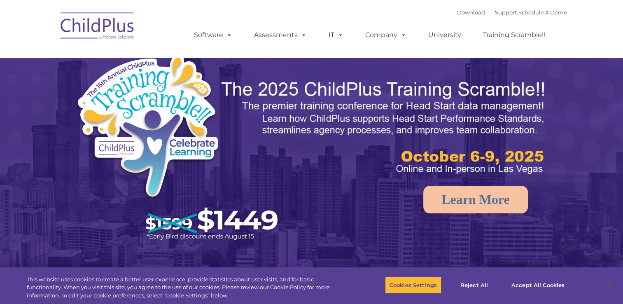
select select "MEDIUM"
click at [110, 28] on img at bounding box center [97, 27] width 82 height 41
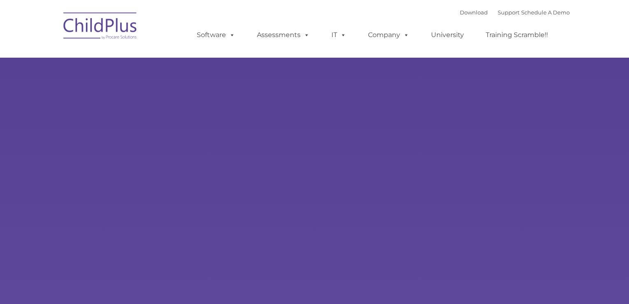
type input ""
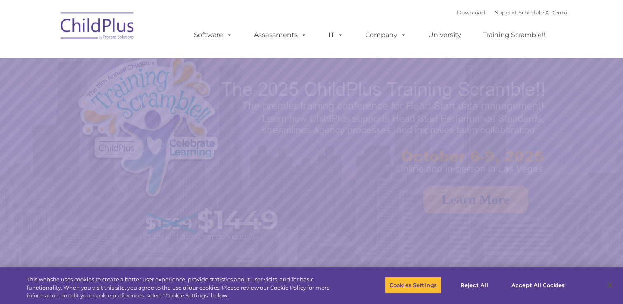
select select "MEDIUM"
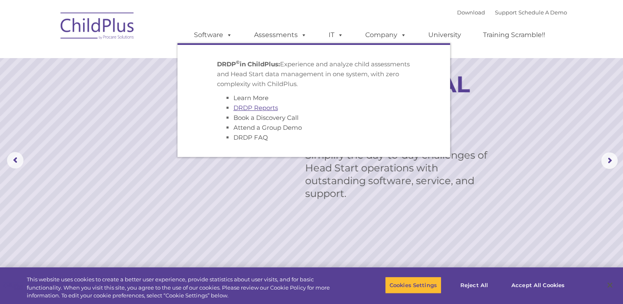
click at [266, 108] on link "DRDP Reports" at bounding box center [255, 108] width 44 height 8
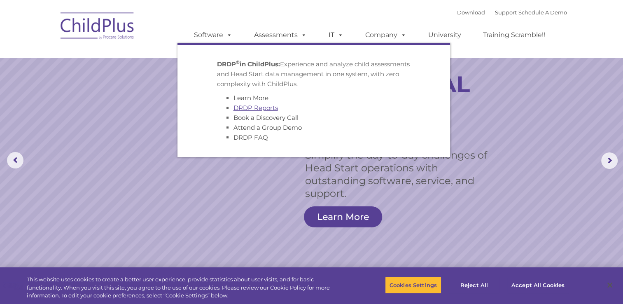
click at [266, 108] on link "DRDP Reports" at bounding box center [255, 108] width 44 height 8
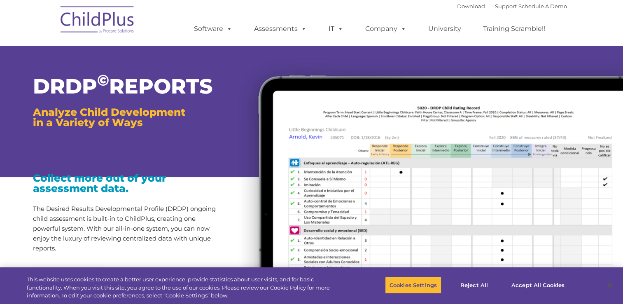
click at [266, 75] on img at bounding box center [425, 216] width 395 height 335
click at [94, 23] on img at bounding box center [97, 20] width 82 height 41
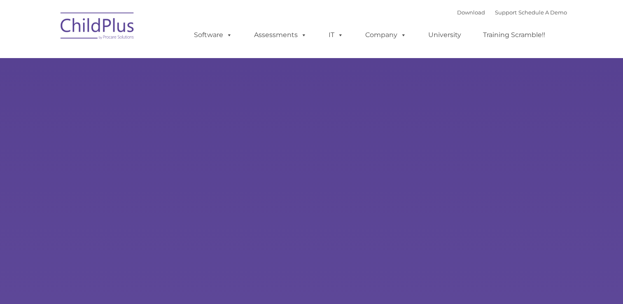
type input ""
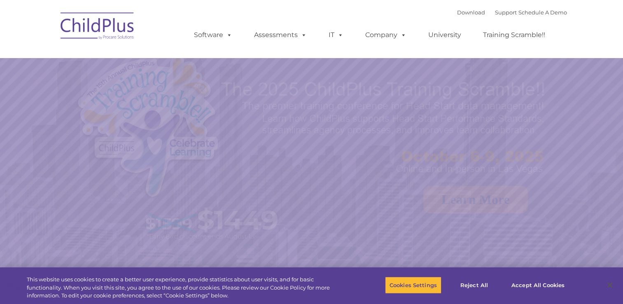
select select "MEDIUM"
